Goal: Find specific page/section: Find specific page/section

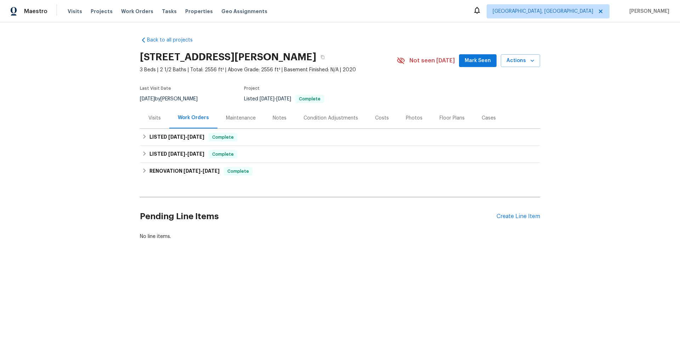
click at [226, 115] on div "Maintenance" at bounding box center [241, 117] width 30 height 7
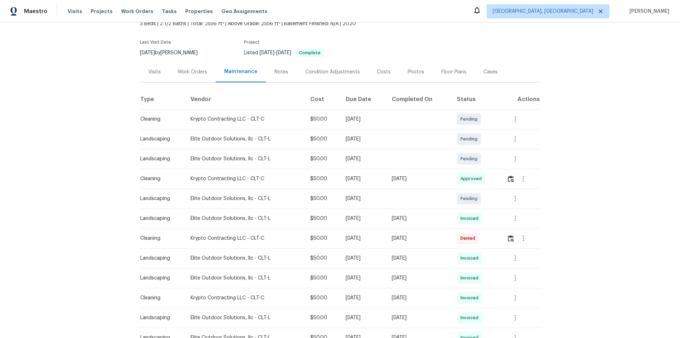
scroll to position [106, 0]
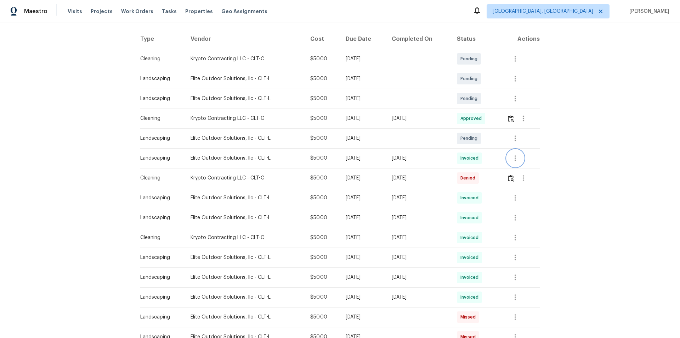
click at [514, 158] on icon "button" at bounding box center [515, 158] width 9 height 9
click at [520, 170] on li "View details" at bounding box center [531, 170] width 50 height 12
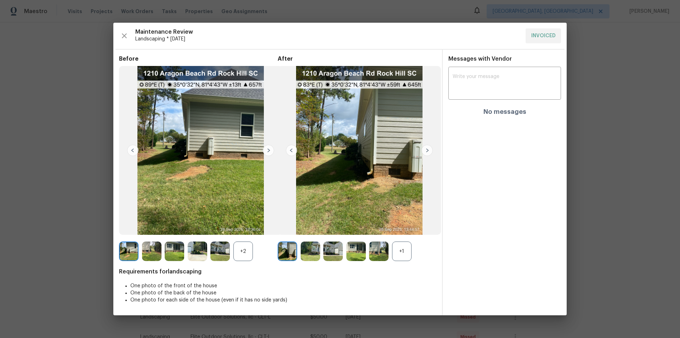
click at [401, 252] on div "+1" at bounding box center [401, 250] width 19 height 19
click at [250, 250] on div "+2" at bounding box center [242, 250] width 19 height 19
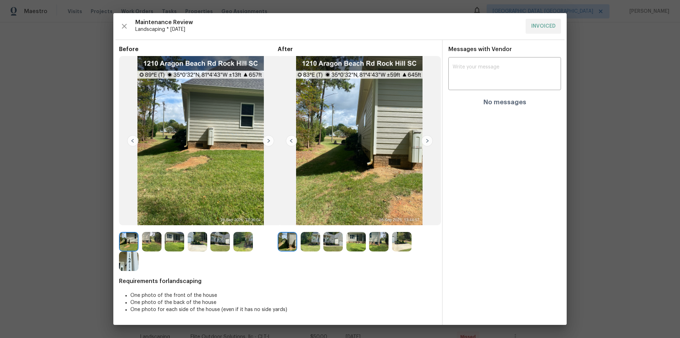
click at [270, 142] on img at bounding box center [268, 140] width 11 height 11
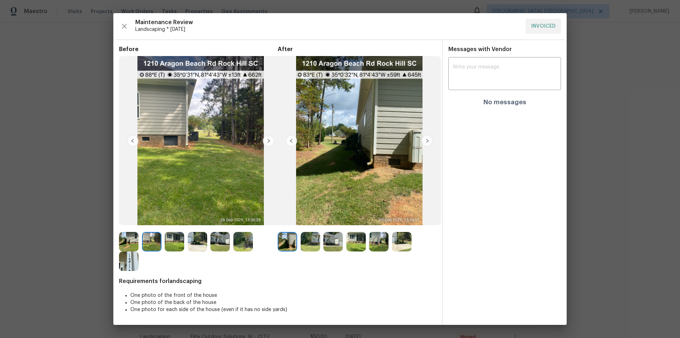
click at [269, 141] on img at bounding box center [268, 140] width 11 height 11
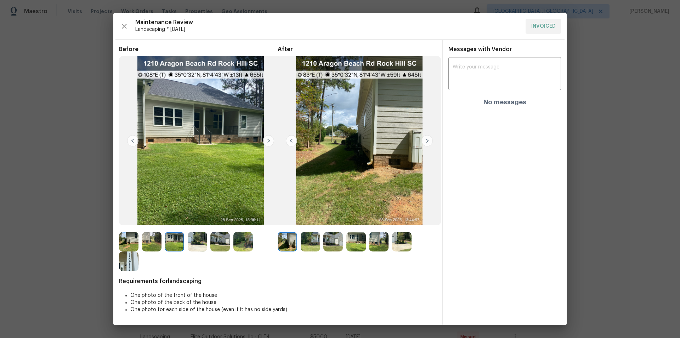
click at [269, 141] on img at bounding box center [268, 140] width 11 height 11
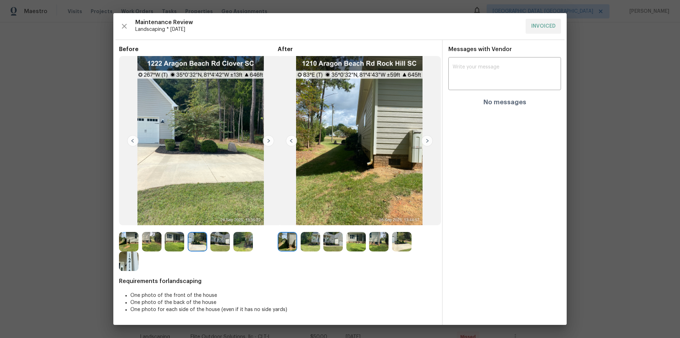
click at [269, 141] on img at bounding box center [268, 140] width 11 height 11
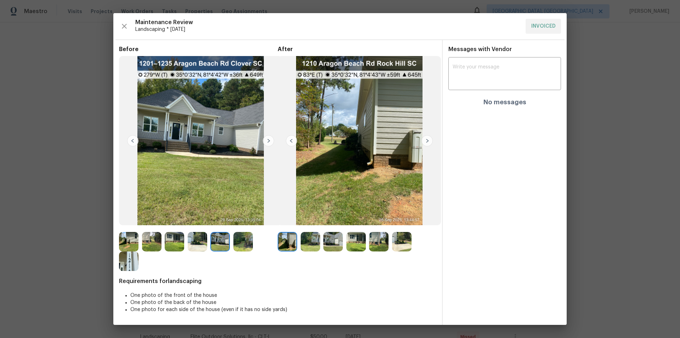
click at [269, 141] on img at bounding box center [268, 140] width 11 height 11
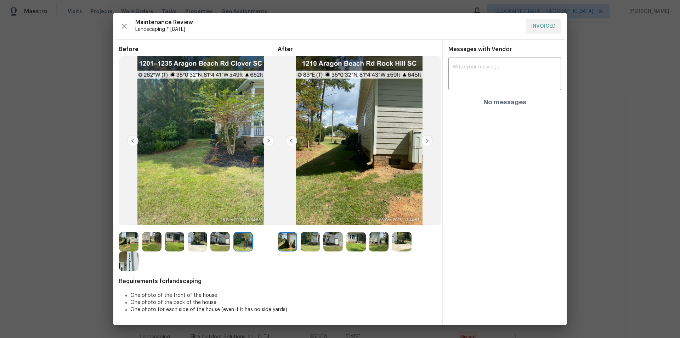
click at [269, 141] on img at bounding box center [268, 140] width 11 height 11
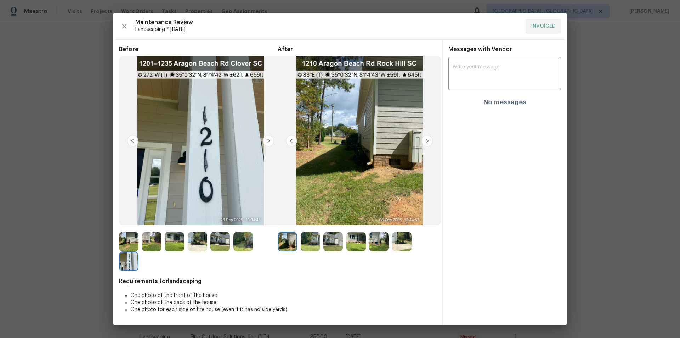
click at [427, 140] on img at bounding box center [427, 140] width 11 height 11
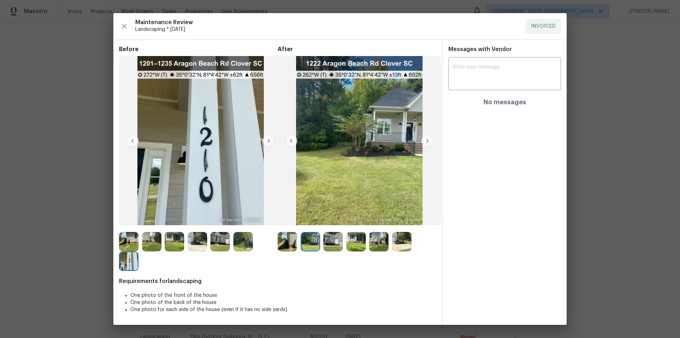
click at [427, 140] on img at bounding box center [427, 140] width 11 height 11
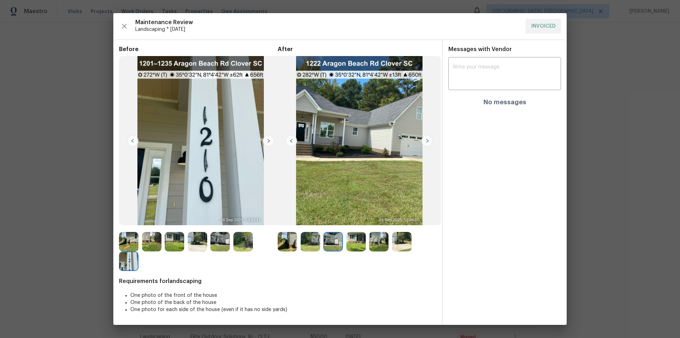
click at [427, 140] on img at bounding box center [427, 140] width 11 height 11
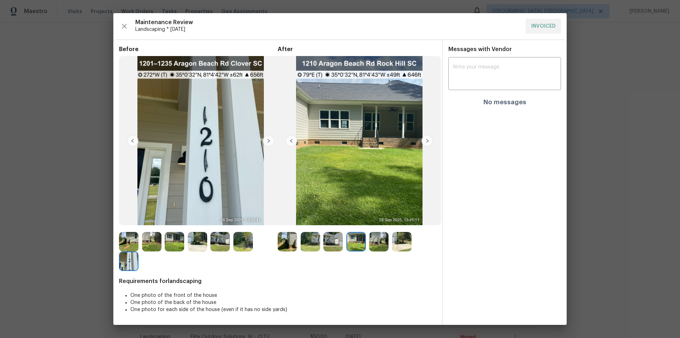
click at [427, 140] on img at bounding box center [427, 140] width 11 height 11
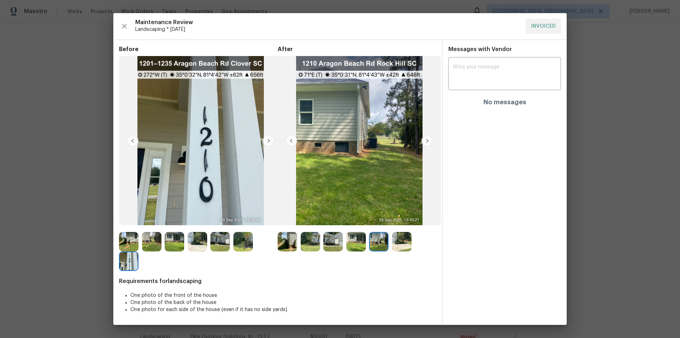
click at [427, 140] on img at bounding box center [427, 140] width 11 height 11
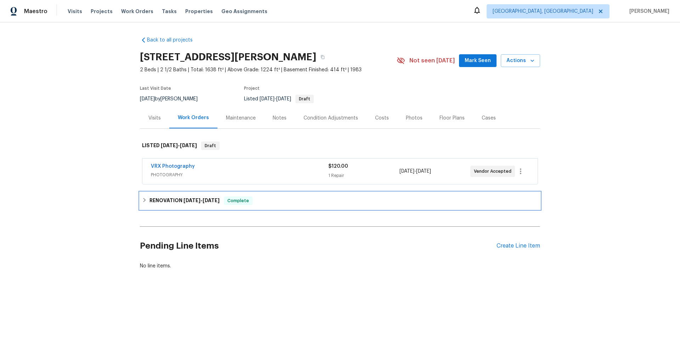
click at [149, 199] on h6 "RENOVATION 9/17/25 - 9/26/25" at bounding box center [184, 200] width 70 height 9
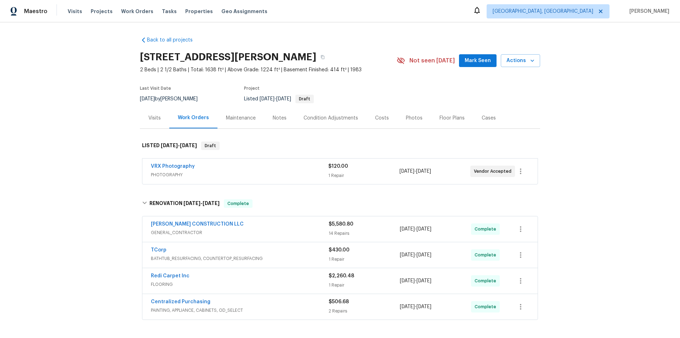
click at [94, 135] on div "Back to all projects 10490 W Jewell Ave Apt C, Lakewood, CO 80232 2 Beds | 2 1/…" at bounding box center [340, 179] width 680 height 315
click at [87, 119] on div "Back to all projects 10490 W Jewell Ave Apt C, Lakewood, CO 80232 2 Beds | 2 1/…" at bounding box center [340, 179] width 680 height 315
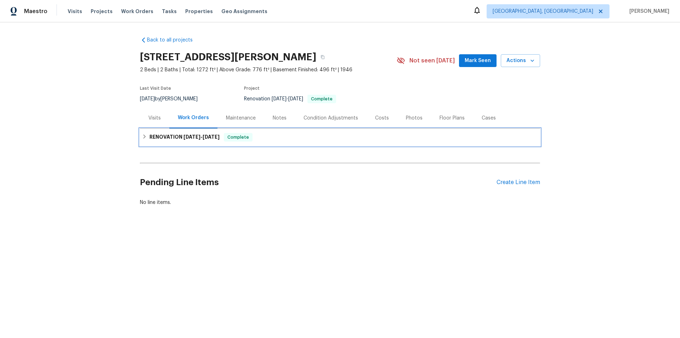
drag, startPoint x: 188, startPoint y: 138, endPoint x: 132, endPoint y: 155, distance: 58.6
click at [188, 137] on span "9/11/25" at bounding box center [191, 136] width 17 height 5
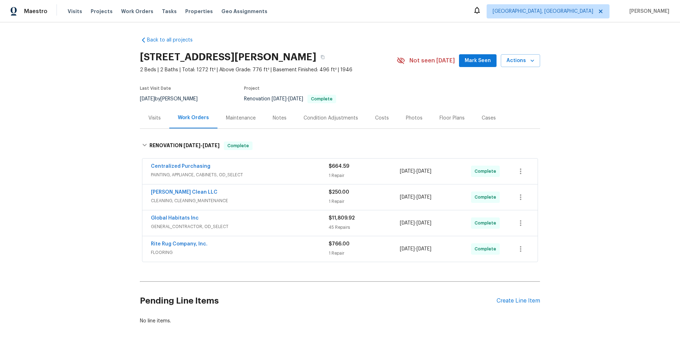
click at [85, 135] on div "Back to all projects 22095 Wilmot Ave, Eastpointe, MI 48021 2 Beds | 2 Baths | …" at bounding box center [340, 179] width 680 height 315
click at [90, 118] on div "Back to all projects 22095 Wilmot Ave, Eastpointe, MI 48021 2 Beds | 2 Baths | …" at bounding box center [340, 179] width 680 height 315
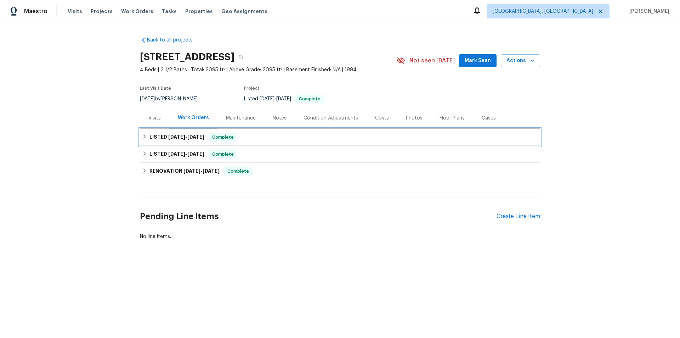
click at [156, 137] on h6 "LISTED 9/5/25 - 9/15/25" at bounding box center [176, 137] width 55 height 9
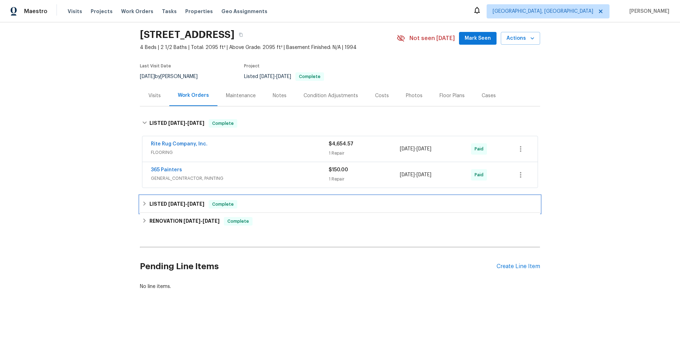
click at [170, 209] on div "LISTED 7/9/25 - 7/10/25 Complete" at bounding box center [340, 204] width 400 height 17
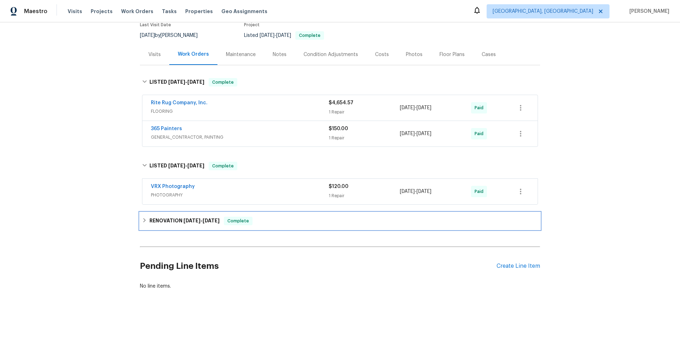
click at [175, 216] on h6 "RENOVATION 6/24/25 - 7/3/25" at bounding box center [184, 220] width 70 height 9
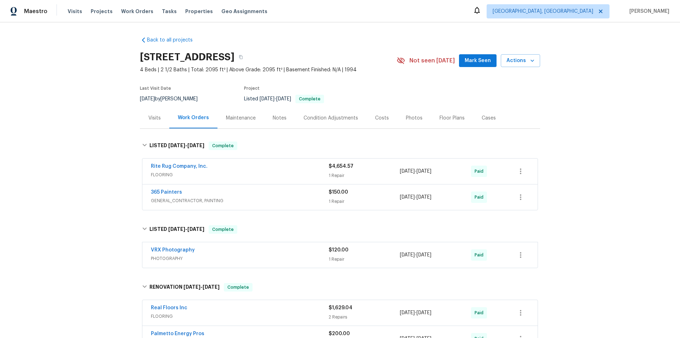
click at [107, 159] on div "Back to all projects 712 Spring Lake Loop, Simpsonville, SC 29681 4 Beds | 2 1/…" at bounding box center [340, 179] width 680 height 315
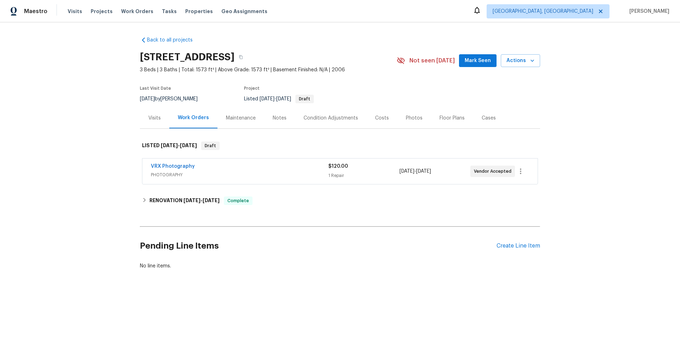
click at [140, 131] on div "Back to all projects [STREET_ADDRESS] 3 Beds | 3 Baths | Total: 1573 ft² | Abov…" at bounding box center [340, 153] width 400 height 244
click at [152, 117] on div "Visits" at bounding box center [154, 117] width 12 height 7
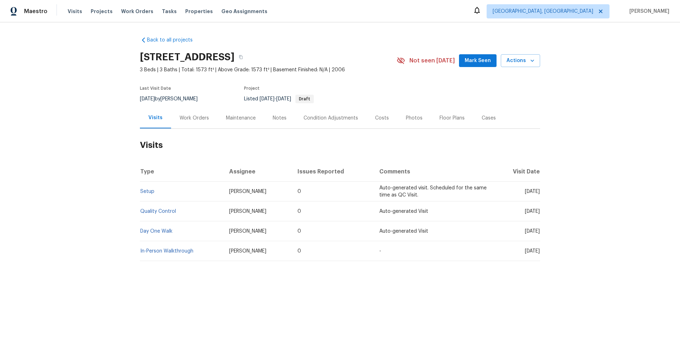
click at [192, 106] on div "Last Visit Date 9/27/2025 by Austin Hatch Project Listed 9/30/2025 - 10/1/2025 …" at bounding box center [260, 95] width 240 height 26
click at [188, 120] on div "Work Orders" at bounding box center [194, 117] width 29 height 7
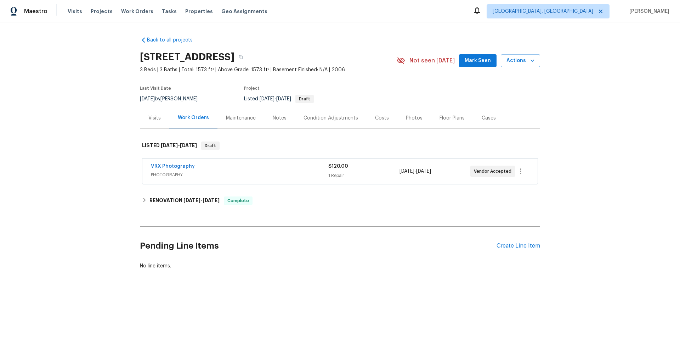
click at [142, 211] on div "Back to all projects 4704 E Laurel Ave, Gilbert, AZ 85234 3 Beds | 3 Baths | To…" at bounding box center [340, 153] width 400 height 244
click at [155, 206] on div "RENOVATION 9/25/25 - 10/1/25 Complete" at bounding box center [340, 200] width 400 height 17
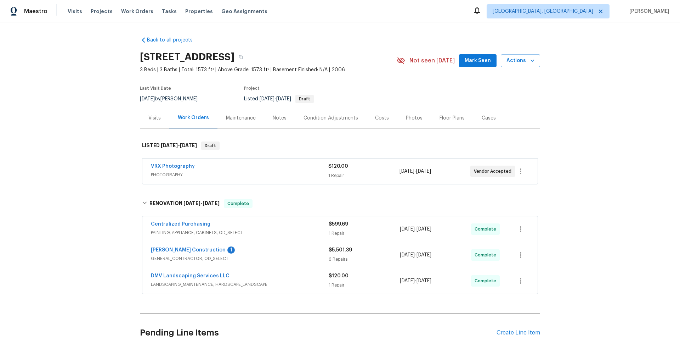
click at [84, 156] on div "Back to all projects 4704 E Laurel Ave, Gilbert, AZ 85234 3 Beds | 3 Baths | To…" at bounding box center [340, 179] width 680 height 315
click at [80, 134] on div "Back to all projects 4704 E Laurel Ave, Gilbert, AZ 85234 3 Beds | 3 Baths | To…" at bounding box center [340, 179] width 680 height 315
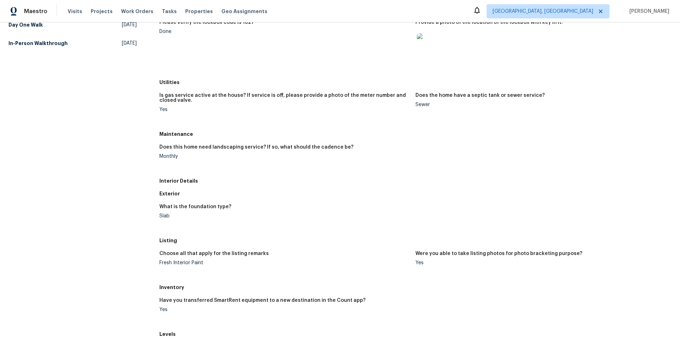
scroll to position [106, 0]
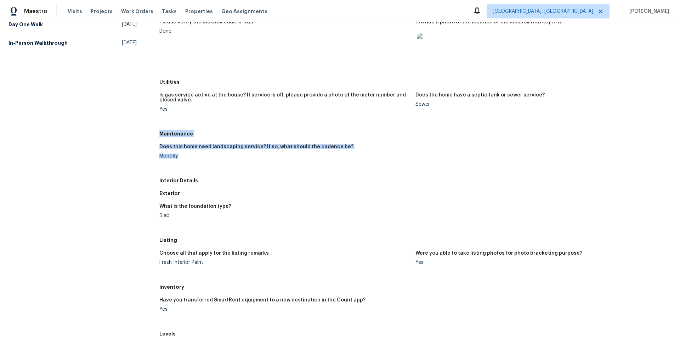
drag, startPoint x: 160, startPoint y: 134, endPoint x: 182, endPoint y: 155, distance: 30.6
click at [182, 155] on div "Maintenance Does this home need landscaping service? If so, what should the cad…" at bounding box center [415, 150] width 512 height 47
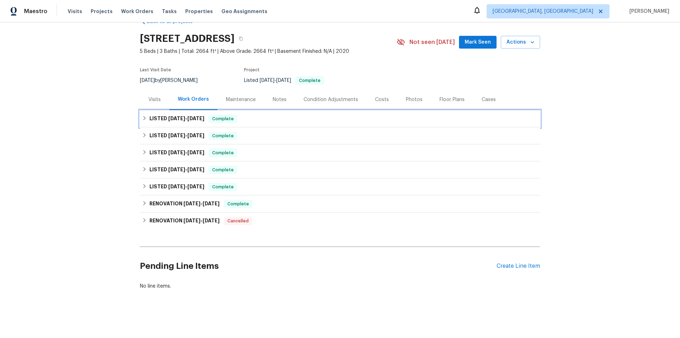
click at [162, 114] on h6 "LISTED [DATE] - [DATE]" at bounding box center [176, 118] width 55 height 9
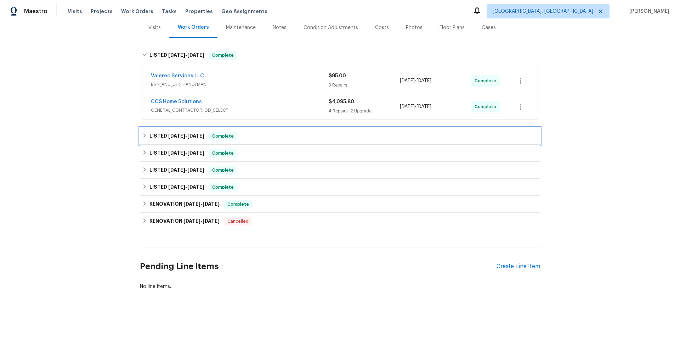
click at [149, 132] on h6 "LISTED [DATE] - [DATE]" at bounding box center [176, 136] width 55 height 9
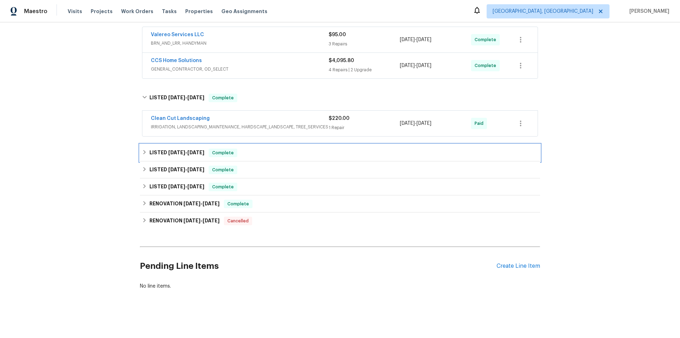
drag, startPoint x: 145, startPoint y: 153, endPoint x: 110, endPoint y: 159, distance: 35.6
click at [145, 153] on div "LISTED [DATE] - [DATE] Complete" at bounding box center [340, 152] width 400 height 17
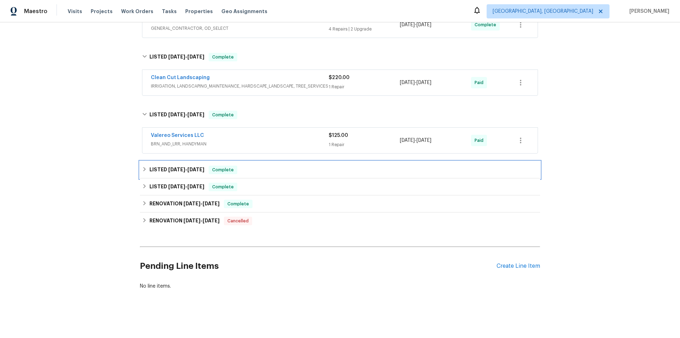
drag, startPoint x: 149, startPoint y: 164, endPoint x: 118, endPoint y: 171, distance: 32.0
click at [149, 165] on h6 "LISTED [DATE] - [DATE]" at bounding box center [176, 169] width 55 height 9
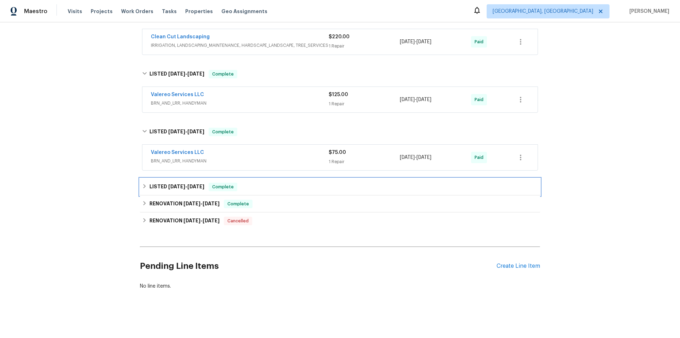
click at [143, 183] on icon at bounding box center [144, 185] width 5 height 5
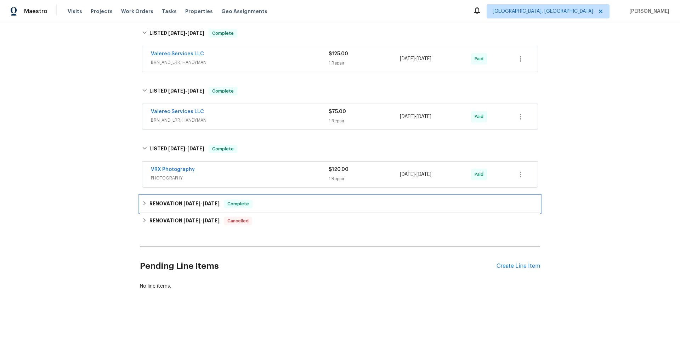
click at [143, 201] on icon at bounding box center [144, 203] width 2 height 4
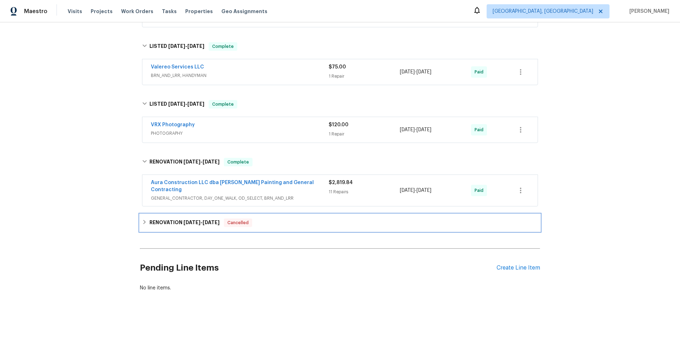
click at [144, 219] on div "RENOVATION [DATE] - [DATE] Cancelled" at bounding box center [340, 222] width 396 height 9
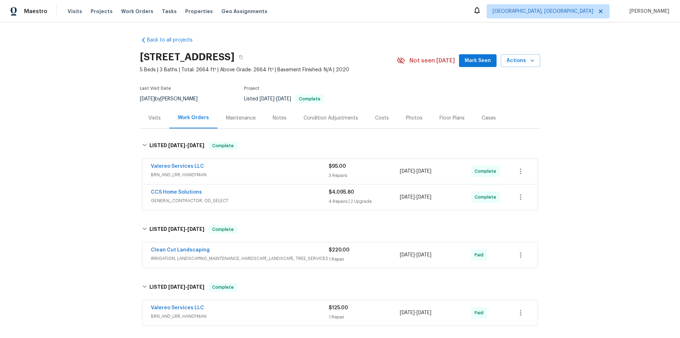
click at [100, 121] on div "Back to all projects [STREET_ADDRESS] 5 Beds | 3 Baths | Total: 2664 ft² | Abov…" at bounding box center [340, 179] width 680 height 315
click at [80, 149] on div "Back to all projects [STREET_ADDRESS] 5 Beds | 3 Baths | Total: 2664 ft² | Abov…" at bounding box center [340, 179] width 680 height 315
